Goal: Obtain resource: Obtain resource

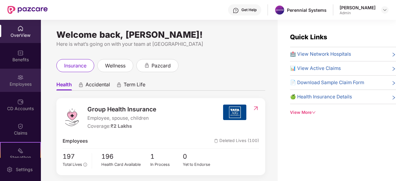
click at [20, 80] on img at bounding box center [20, 77] width 6 height 6
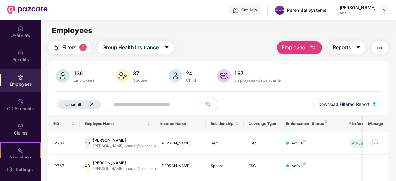
click at [347, 53] on button "Reports" at bounding box center [346, 48] width 37 height 12
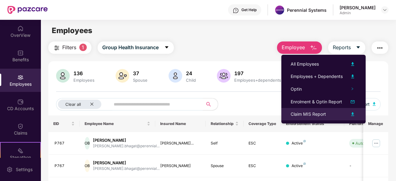
click at [305, 114] on div "Claim MIS Report" at bounding box center [308, 114] width 35 height 7
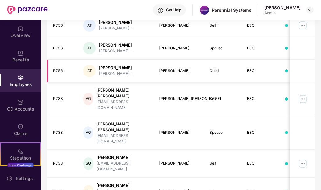
scroll to position [190, 0]
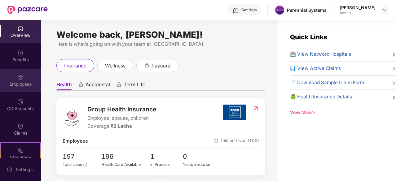
click at [22, 90] on div "Employees" at bounding box center [20, 80] width 41 height 23
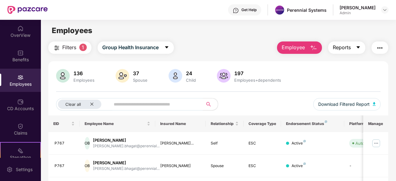
click at [349, 46] on span "Reports" at bounding box center [342, 48] width 18 height 8
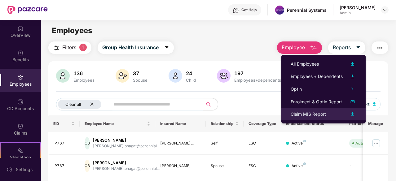
click at [301, 116] on div "Claim MIS Report" at bounding box center [308, 114] width 35 height 7
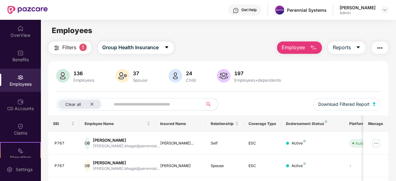
click at [61, 45] on button "Filters 1" at bounding box center [69, 48] width 43 height 12
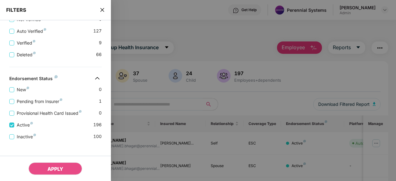
scroll to position [201, 0]
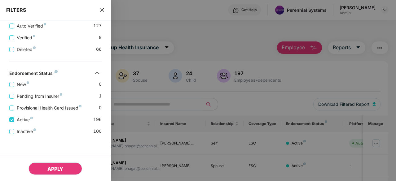
click at [55, 167] on span "APPLY" at bounding box center [55, 169] width 16 height 6
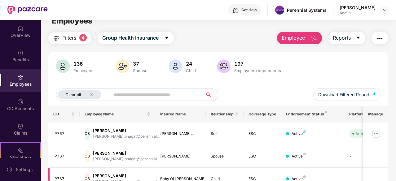
scroll to position [0, 0]
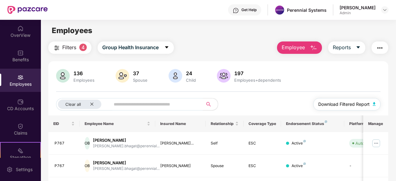
click at [360, 104] on span "Download Filtered Report" at bounding box center [343, 104] width 51 height 7
